Goal: Find specific page/section: Find specific page/section

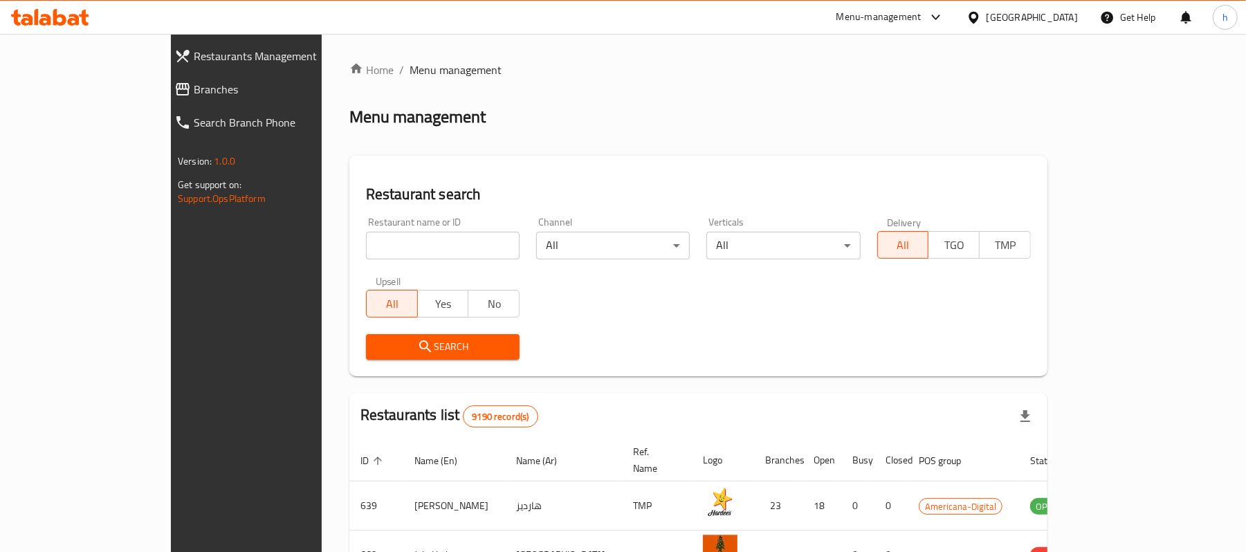
click at [194, 84] on span "Branches" at bounding box center [281, 89] width 174 height 17
click at [194, 94] on span "Branches" at bounding box center [281, 89] width 174 height 17
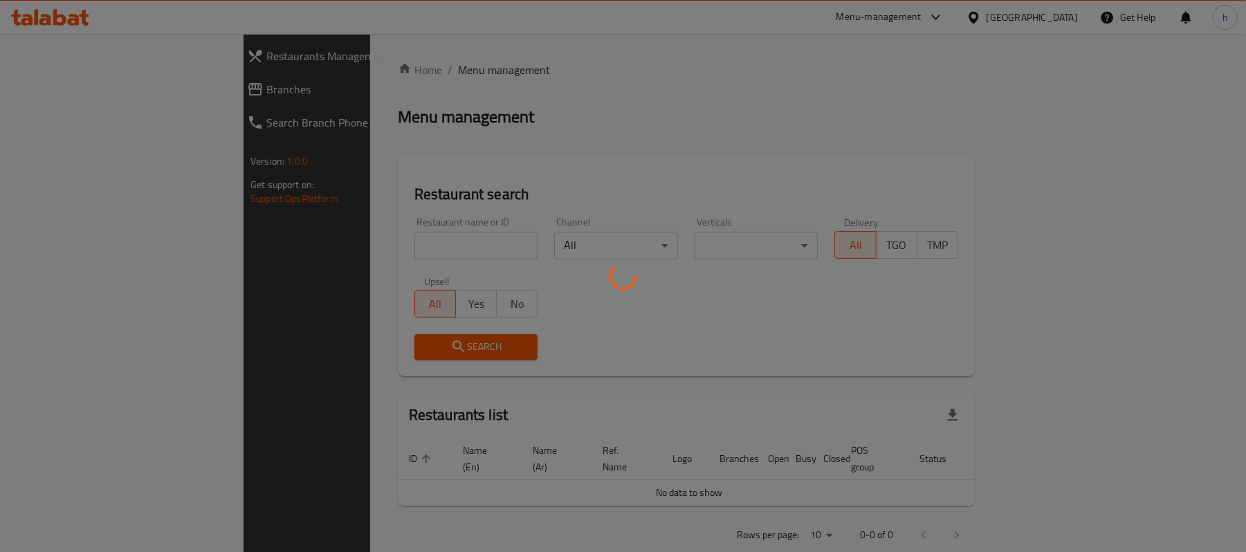
click at [46, 90] on div at bounding box center [623, 276] width 1246 height 552
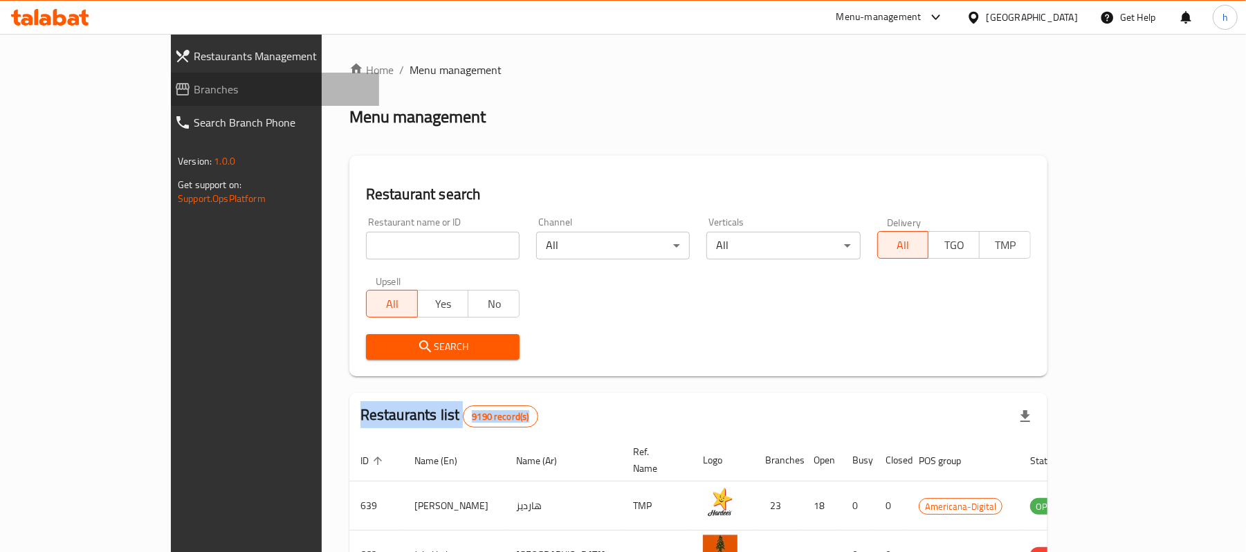
click at [194, 89] on span "Branches" at bounding box center [281, 89] width 174 height 17
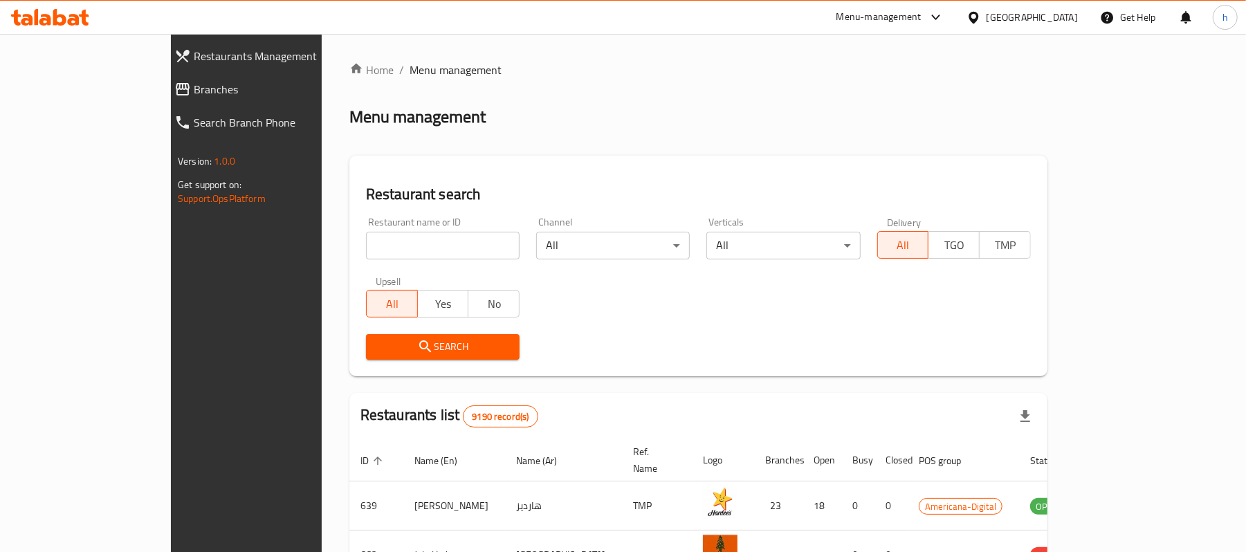
click at [194, 86] on span "Branches" at bounding box center [281, 89] width 174 height 17
click at [194, 87] on span "Branches" at bounding box center [281, 89] width 174 height 17
click at [194, 89] on span "Branches" at bounding box center [281, 89] width 174 height 17
